Goal: Answer question/provide support: Answer question/provide support

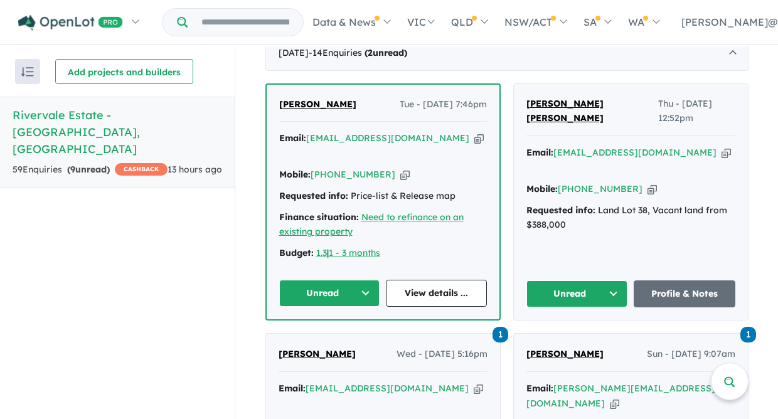
scroll to position [524, 0]
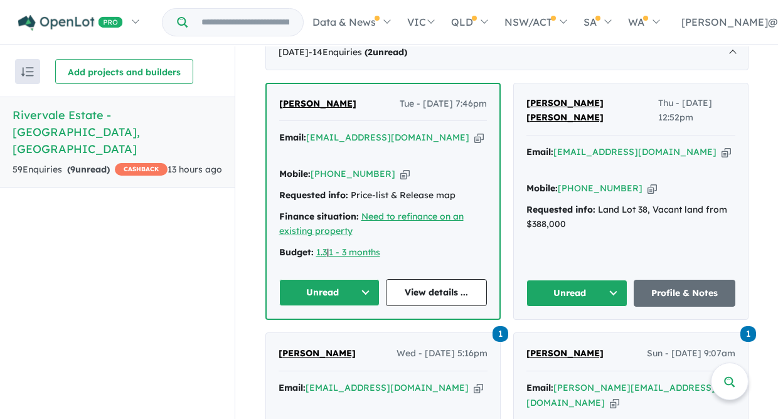
click at [363, 279] on button "Unread" at bounding box center [329, 292] width 101 height 27
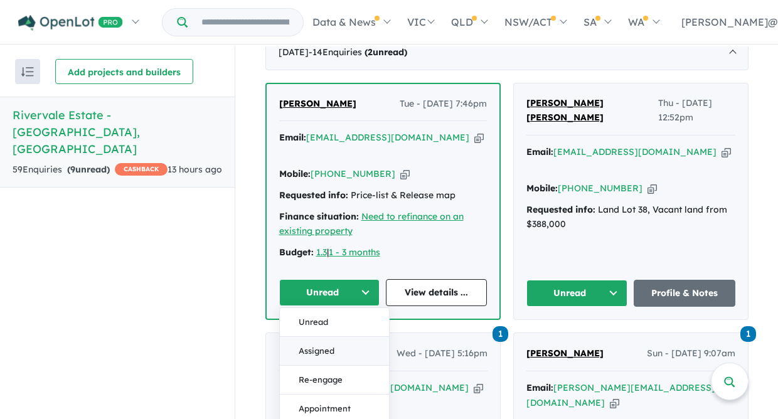
click at [324, 337] on button "Assigned" at bounding box center [334, 351] width 109 height 29
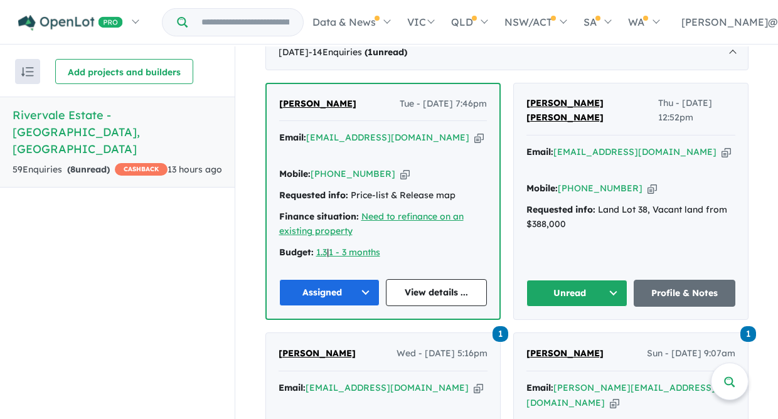
click at [610, 280] on button "Unread" at bounding box center [577, 293] width 102 height 27
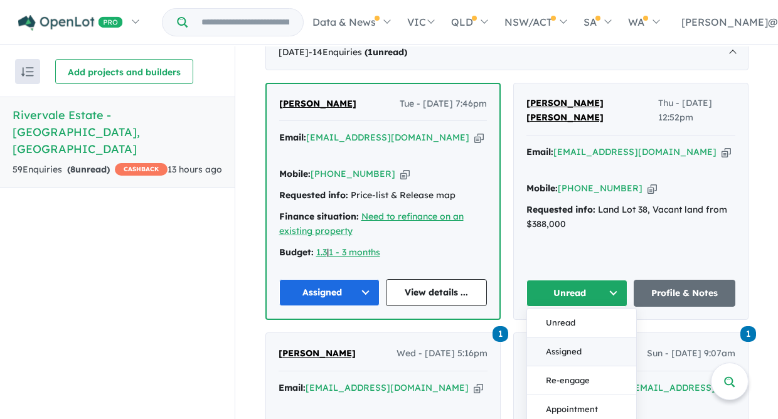
click at [579, 338] on button "Assigned" at bounding box center [581, 352] width 109 height 29
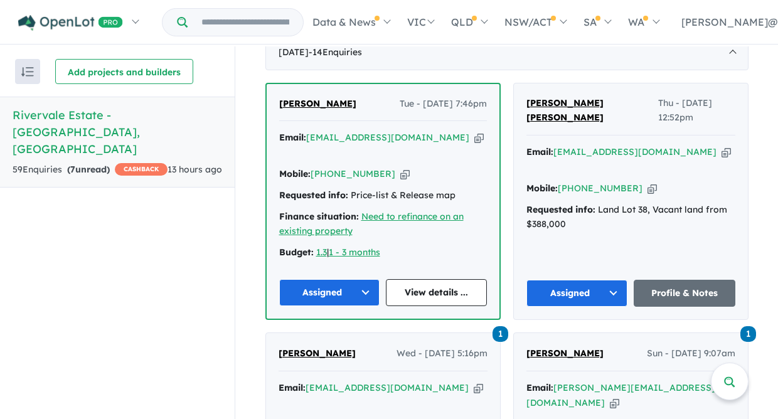
click at [292, 98] on span "[PERSON_NAME]" at bounding box center [317, 103] width 77 height 11
click at [545, 97] on span "[PERSON_NAME] [PERSON_NAME]" at bounding box center [564, 110] width 77 height 26
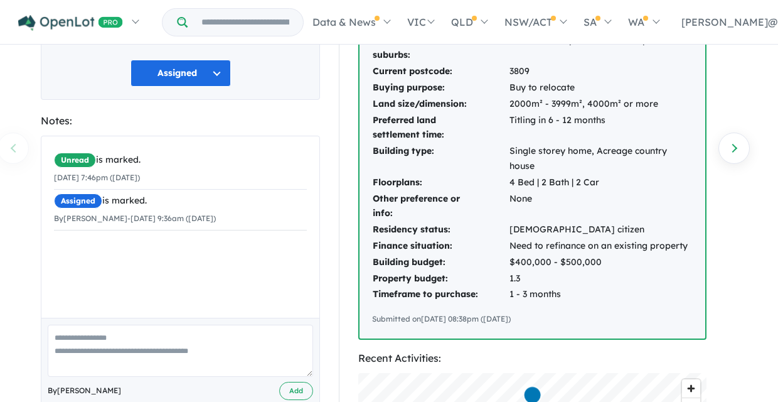
scroll to position [206, 0]
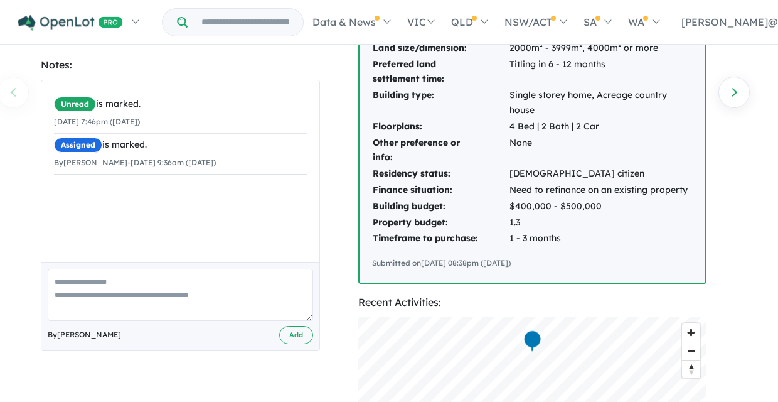
click at [61, 280] on textarea at bounding box center [180, 295] width 265 height 52
type textarea "**********"
click at [302, 334] on button "Add" at bounding box center [296, 335] width 34 height 18
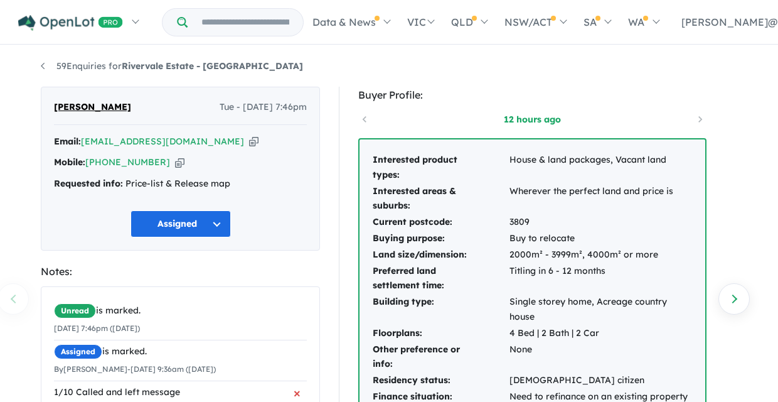
scroll to position [0, 0]
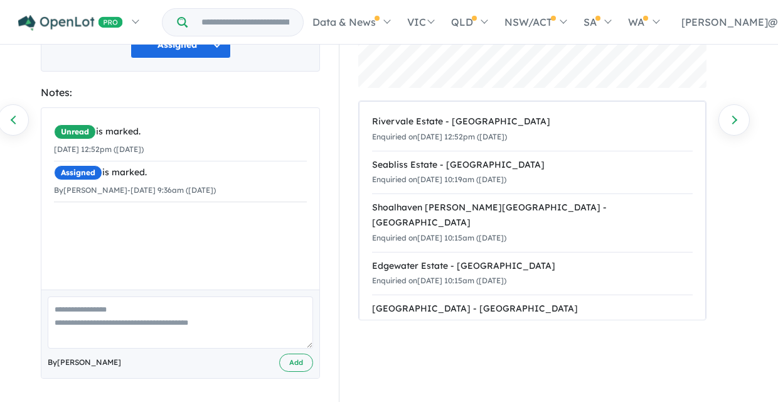
scroll to position [178, 0]
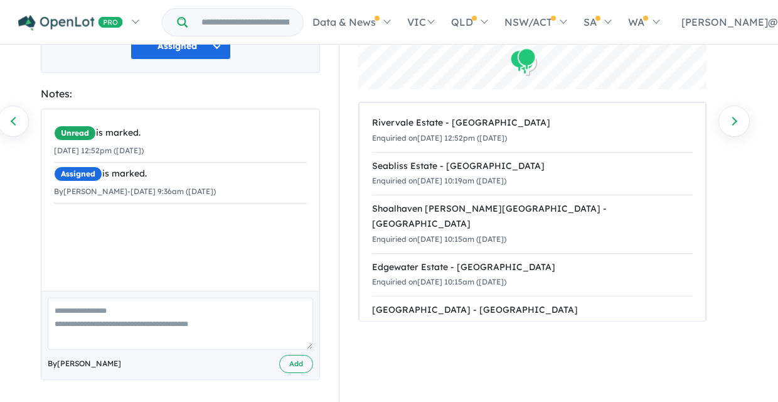
click at [63, 311] on textarea at bounding box center [180, 323] width 265 height 52
type textarea "**********"
click at [296, 358] on button "Add" at bounding box center [296, 363] width 34 height 18
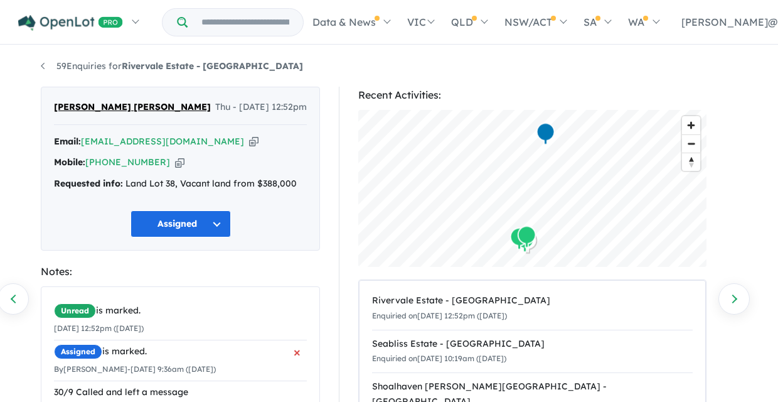
scroll to position [0, 0]
